Goal: Transaction & Acquisition: Download file/media

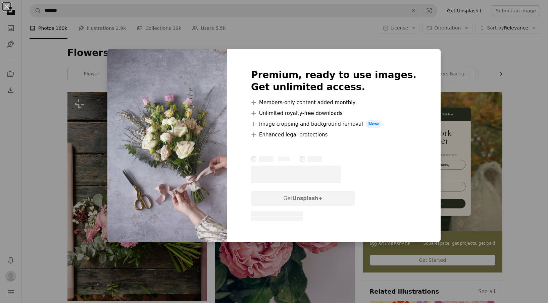
scroll to position [1181, 0]
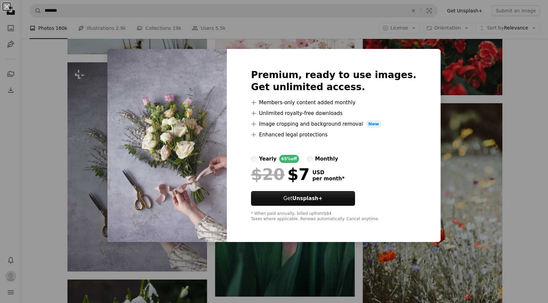
click at [42, 156] on div "An X shape Premium, ready to use images. Get unlimited access. A plus sign Memb…" at bounding box center [274, 151] width 548 height 303
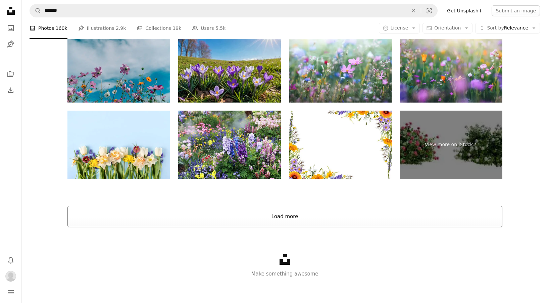
click at [246, 221] on button "Load more" at bounding box center [284, 216] width 435 height 21
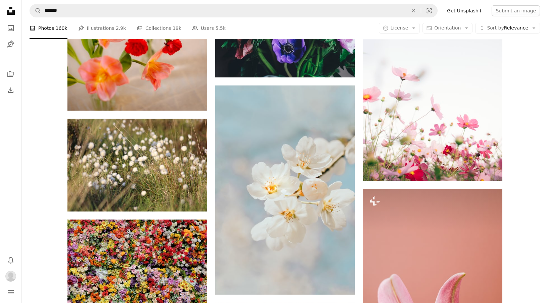
scroll to position [1860, 0]
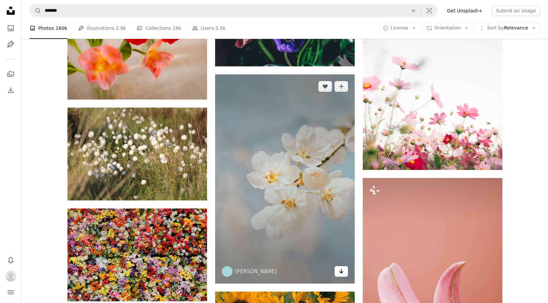
click at [340, 271] on icon "Download" at bounding box center [341, 271] width 4 height 5
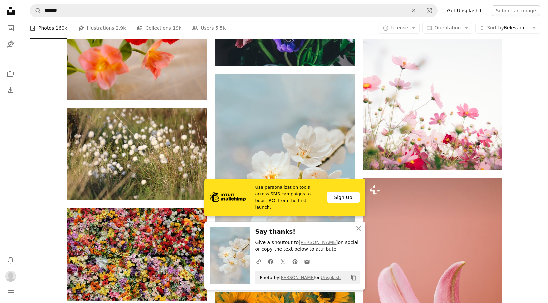
click at [361, 229] on icon "An X shape" at bounding box center [359, 228] width 8 height 8
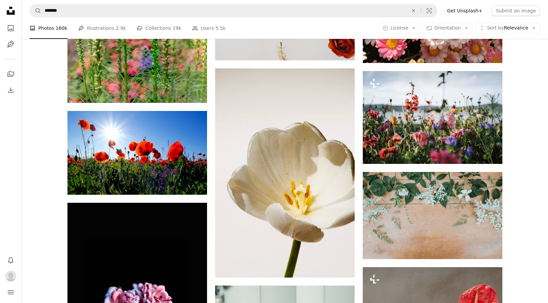
scroll to position [2402, 0]
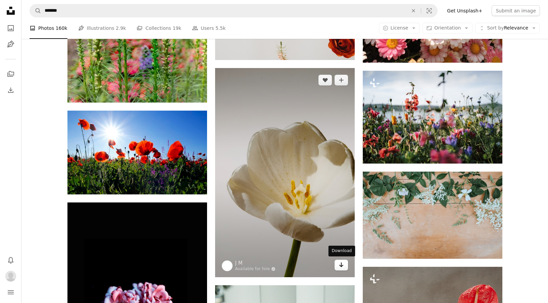
click at [343, 264] on icon "Download" at bounding box center [341, 265] width 4 height 5
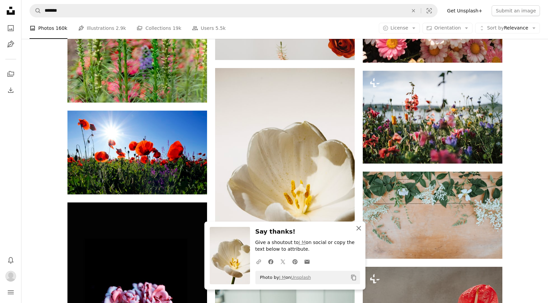
click at [358, 229] on icon "button" at bounding box center [358, 228] width 5 height 5
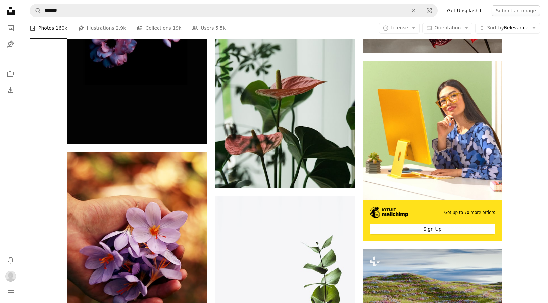
scroll to position [2710, 0]
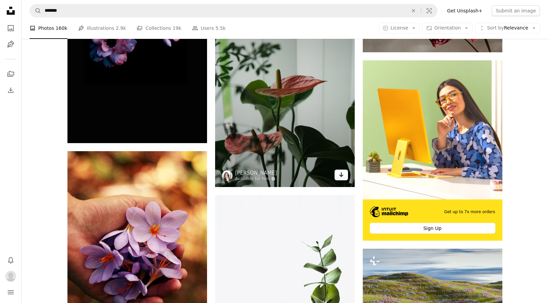
click at [341, 175] on icon "Download" at bounding box center [341, 174] width 4 height 5
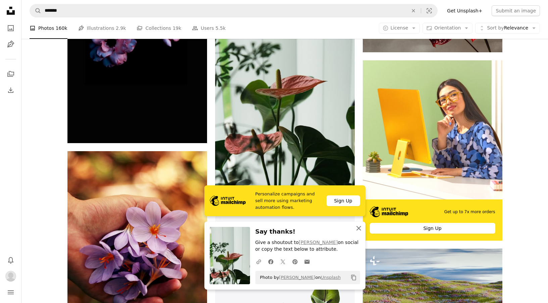
click at [360, 231] on icon "button" at bounding box center [358, 228] width 5 height 5
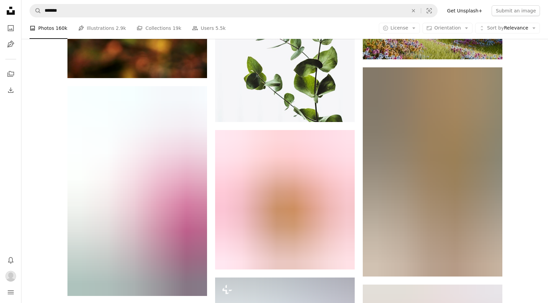
scroll to position [2998, 0]
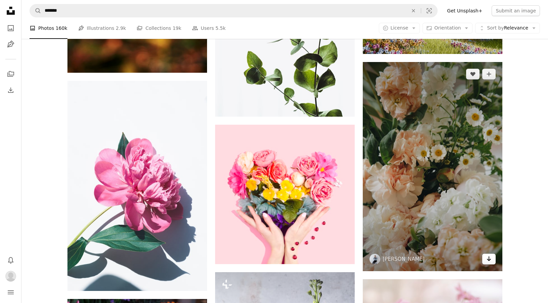
click at [490, 261] on icon "Arrow pointing down" at bounding box center [488, 259] width 5 height 8
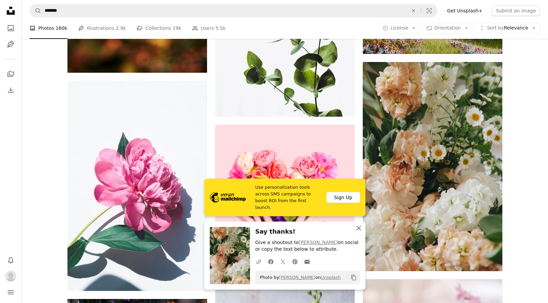
click at [361, 229] on icon "An X shape" at bounding box center [359, 228] width 8 height 8
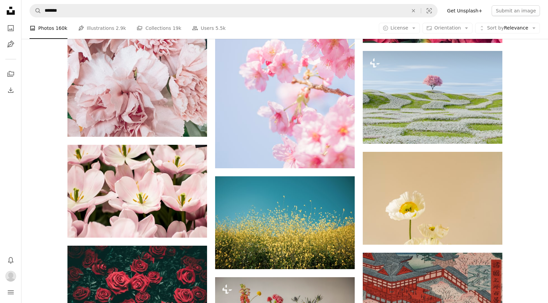
scroll to position [5009, 0]
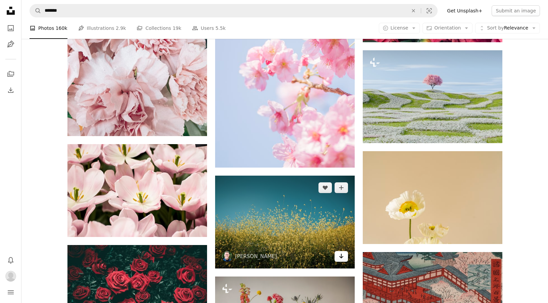
click at [342, 258] on icon "Arrow pointing down" at bounding box center [340, 256] width 5 height 8
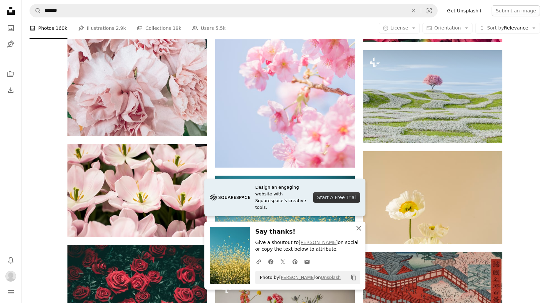
click at [359, 231] on icon "An X shape" at bounding box center [359, 228] width 8 height 8
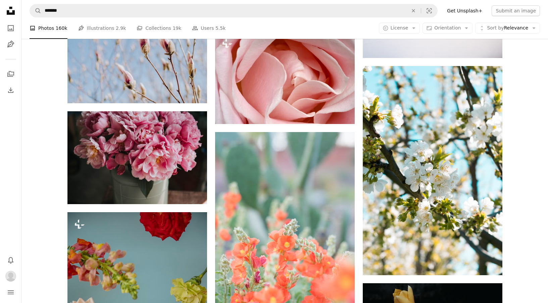
scroll to position [6110, 0]
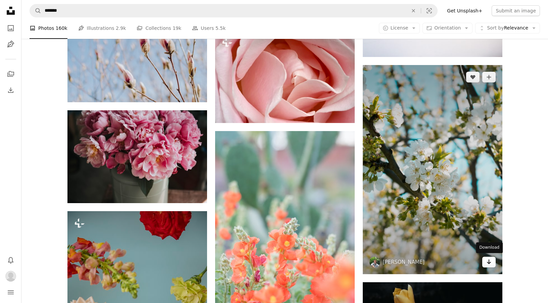
click at [486, 258] on icon "Arrow pointing down" at bounding box center [488, 262] width 5 height 8
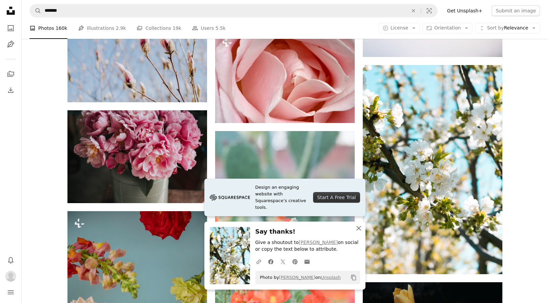
click at [358, 229] on icon "button" at bounding box center [358, 228] width 5 height 5
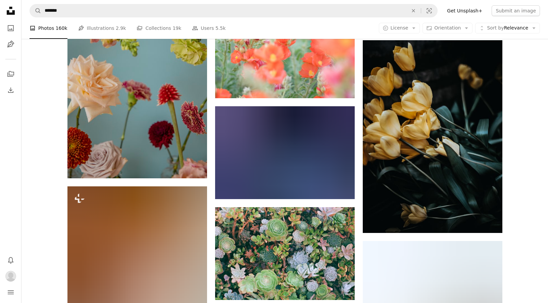
scroll to position [6348, 0]
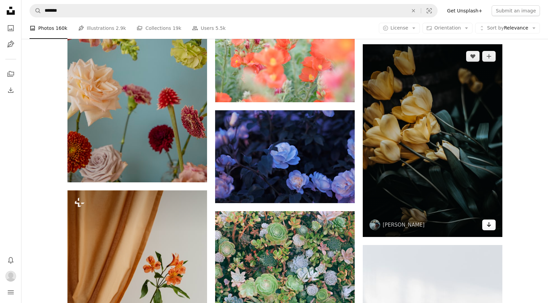
click at [489, 225] on icon "Arrow pointing down" at bounding box center [488, 225] width 5 height 8
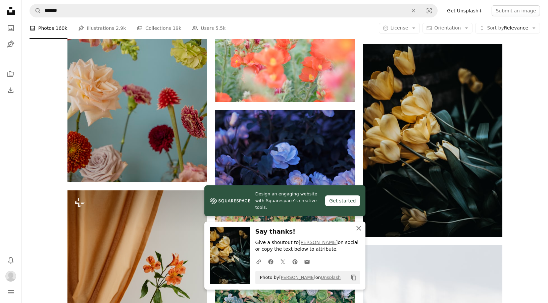
click at [357, 232] on icon "An X shape" at bounding box center [359, 228] width 8 height 8
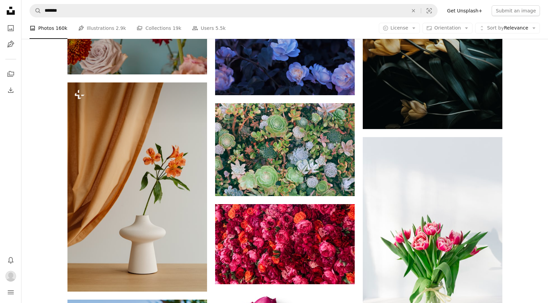
scroll to position [6459, 0]
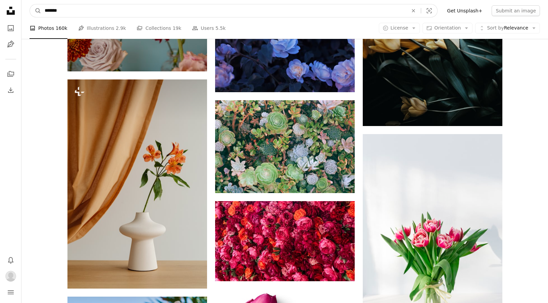
click at [69, 10] on input "*******" at bounding box center [223, 10] width 365 height 13
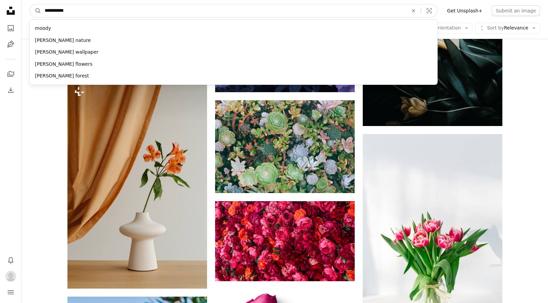
type input "**********"
click at [36, 11] on button "A magnifying glass" at bounding box center [35, 10] width 11 height 13
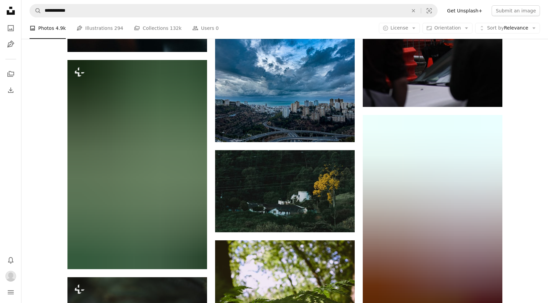
scroll to position [3229, 0]
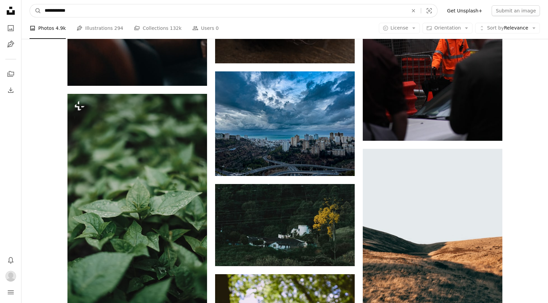
click at [89, 11] on input "**********" at bounding box center [223, 10] width 365 height 13
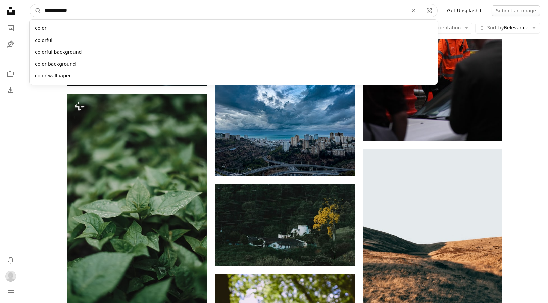
type input "**********"
click at [36, 11] on button "A magnifying glass" at bounding box center [35, 10] width 11 height 13
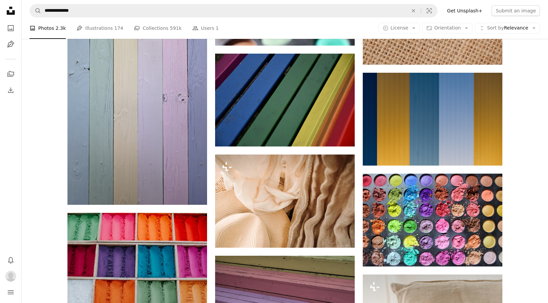
scroll to position [1493, 0]
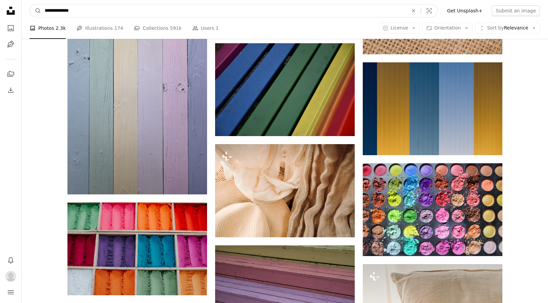
click at [104, 8] on input "**********" at bounding box center [223, 10] width 365 height 13
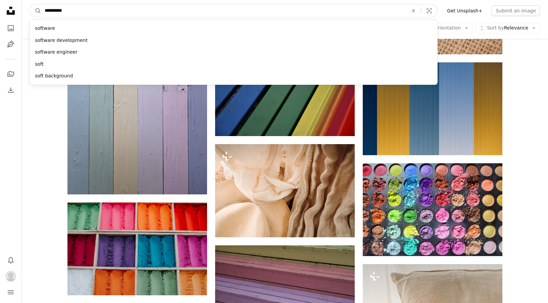
type input "**********"
click at [36, 11] on button "A magnifying glass" at bounding box center [35, 10] width 11 height 13
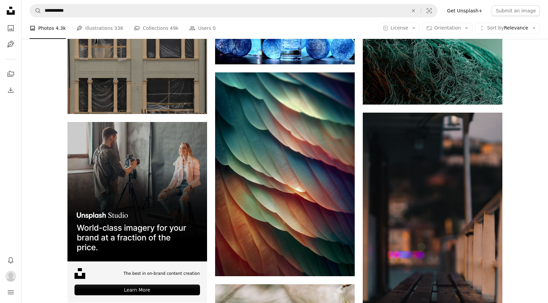
scroll to position [989, 0]
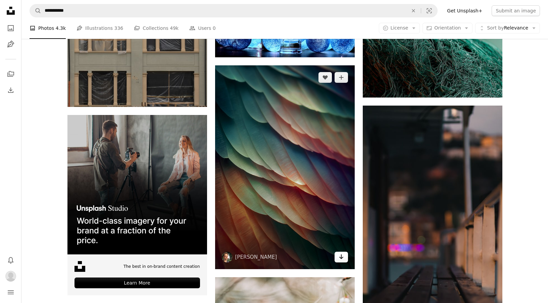
click at [343, 257] on icon "Arrow pointing down" at bounding box center [340, 257] width 5 height 8
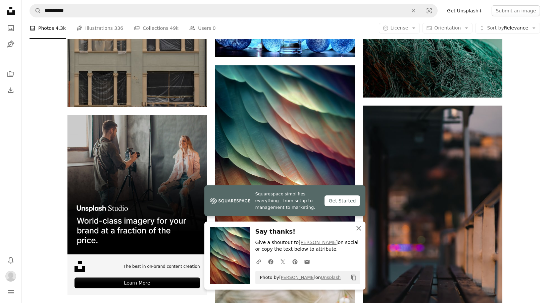
click at [359, 228] on icon "button" at bounding box center [358, 228] width 5 height 5
click at [359, 228] on icon "An X shape" at bounding box center [359, 228] width 8 height 8
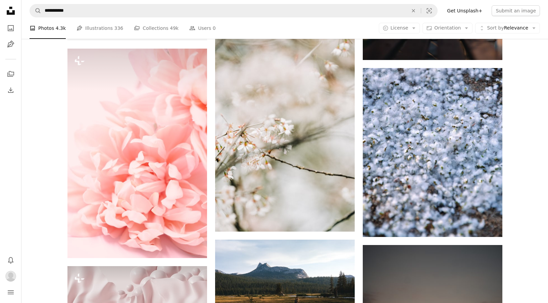
scroll to position [1231, 0]
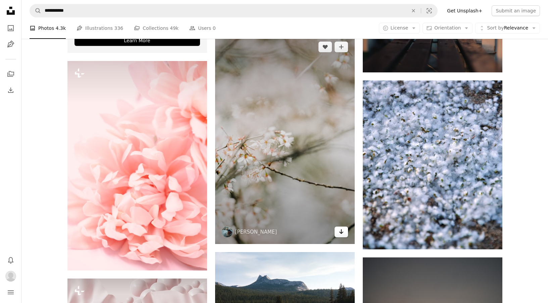
click at [342, 230] on icon "Arrow pointing down" at bounding box center [340, 232] width 5 height 8
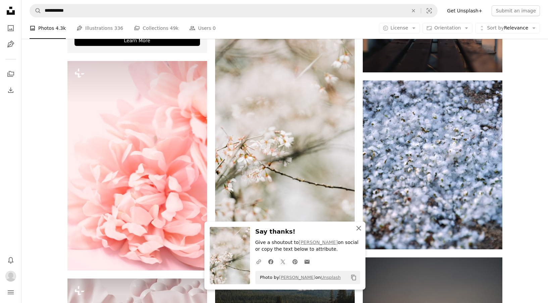
click at [359, 230] on icon "button" at bounding box center [358, 228] width 5 height 5
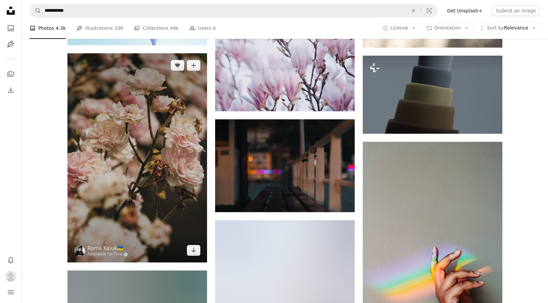
scroll to position [2642, 0]
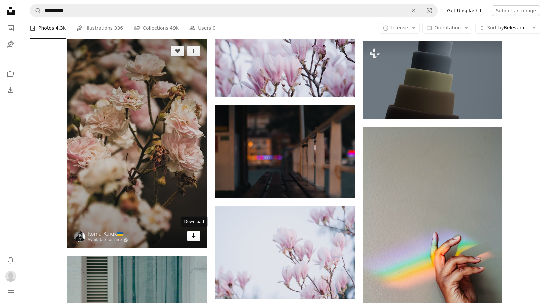
click at [192, 233] on icon "Arrow pointing down" at bounding box center [193, 236] width 5 height 8
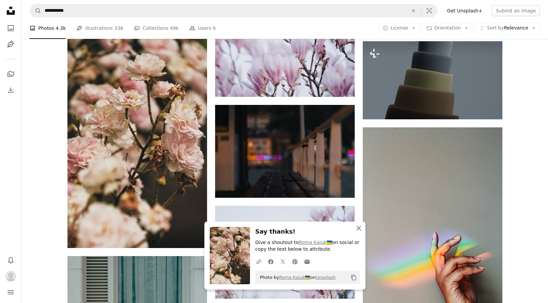
click at [362, 230] on icon "An X shape" at bounding box center [359, 228] width 8 height 8
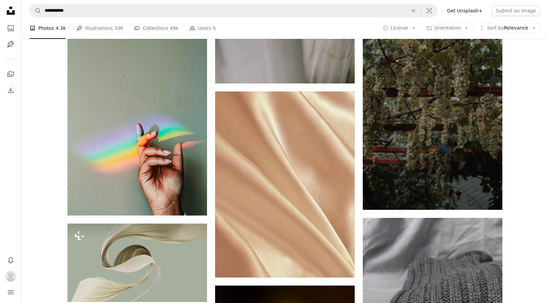
scroll to position [5293, 0]
